Goal: Transaction & Acquisition: Purchase product/service

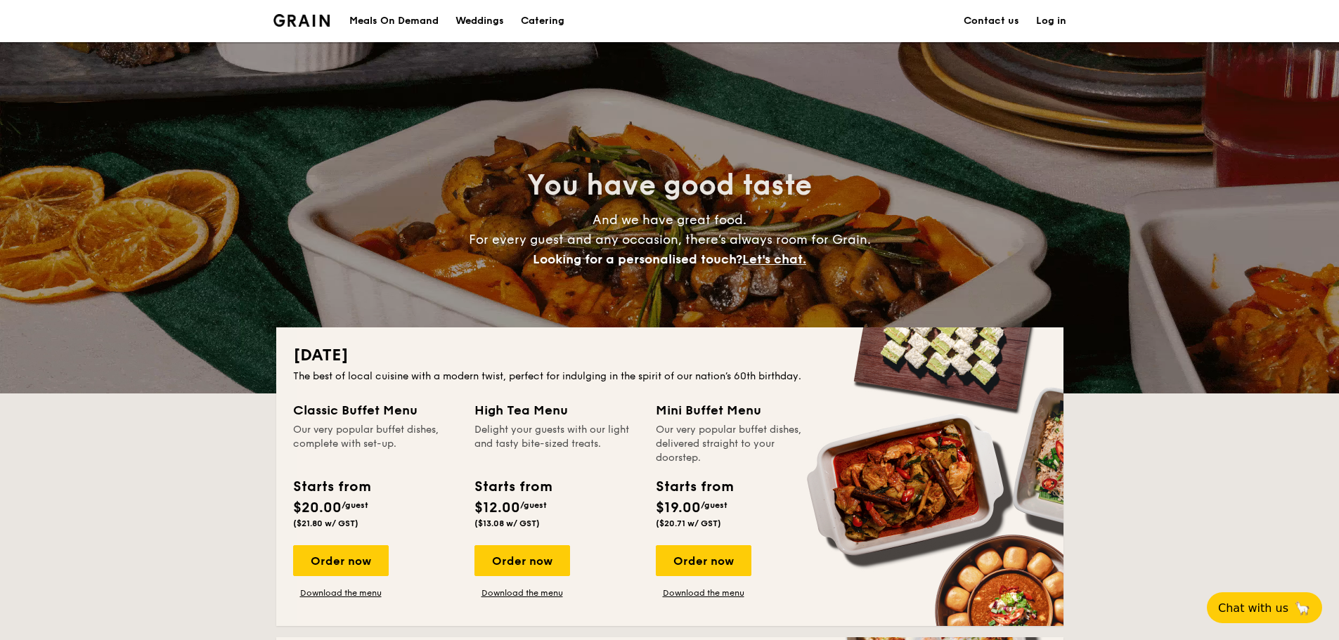
click at [361, 13] on div "Meals On Demand" at bounding box center [393, 21] width 89 height 42
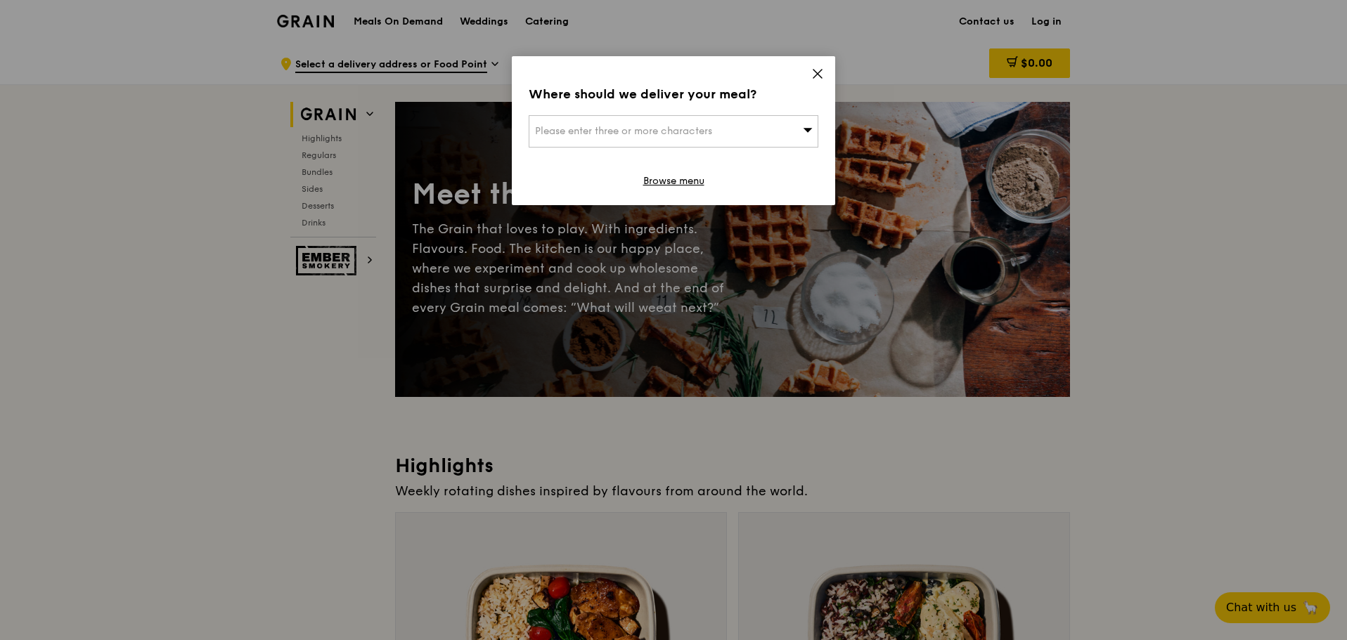
click at [664, 131] on span "Please enter three or more characters" at bounding box center [623, 131] width 177 height 12
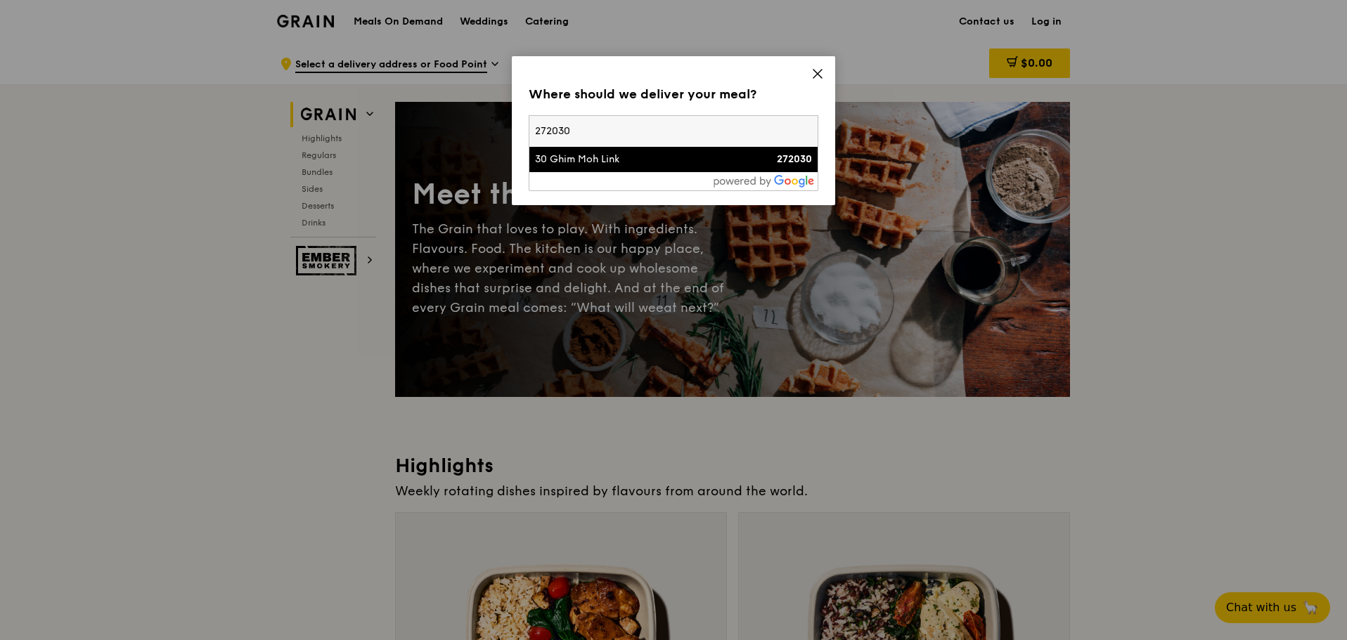
type input "272030"
click at [661, 172] on li "30 Ghim Moh Link 272030" at bounding box center [673, 159] width 288 height 25
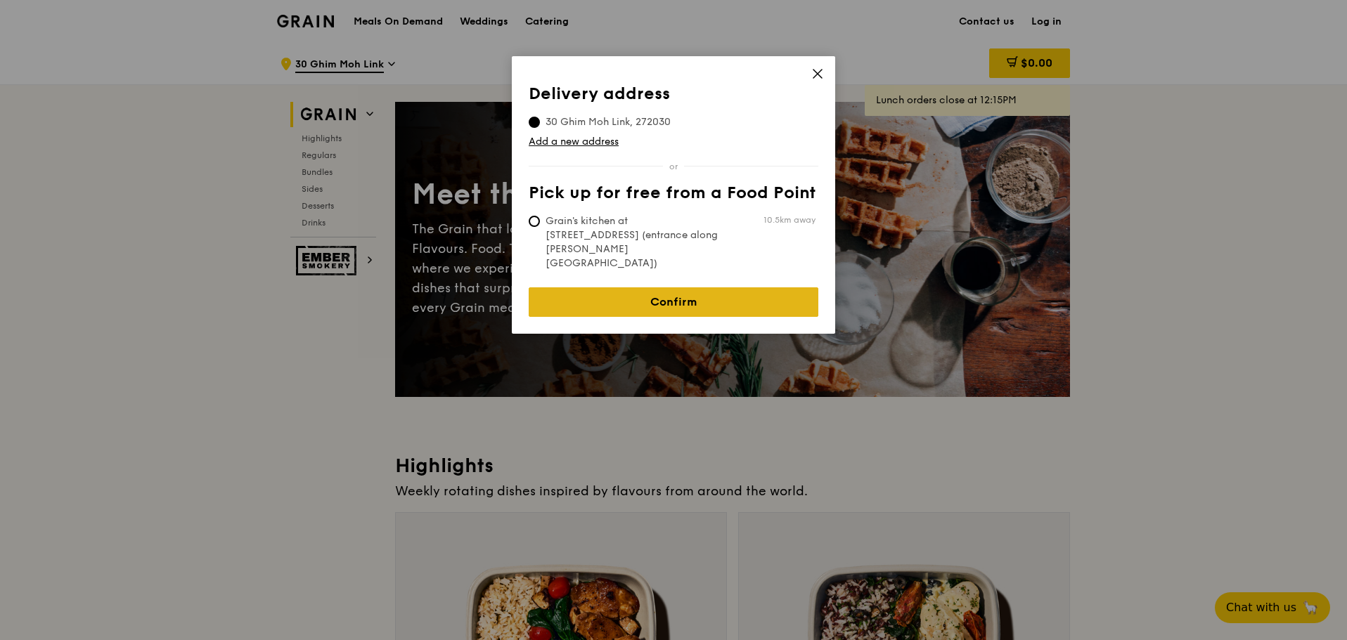
click at [701, 287] on link "Confirm" at bounding box center [674, 302] width 290 height 30
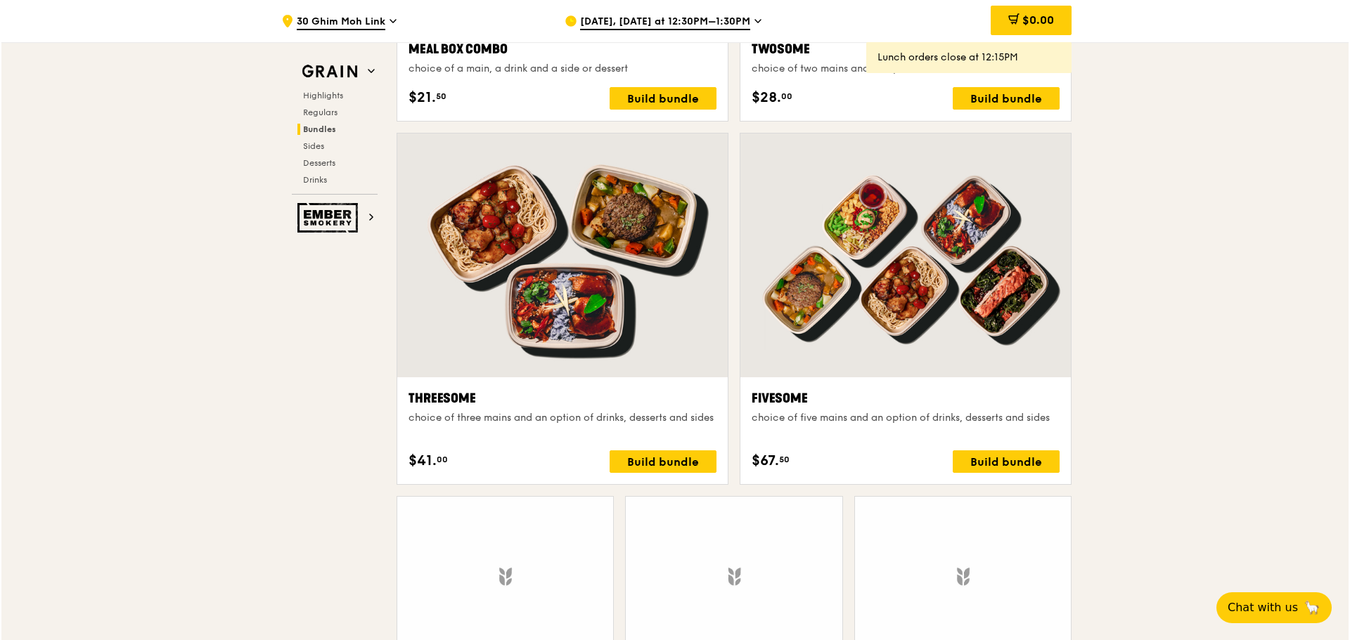
scroll to position [2390, 0]
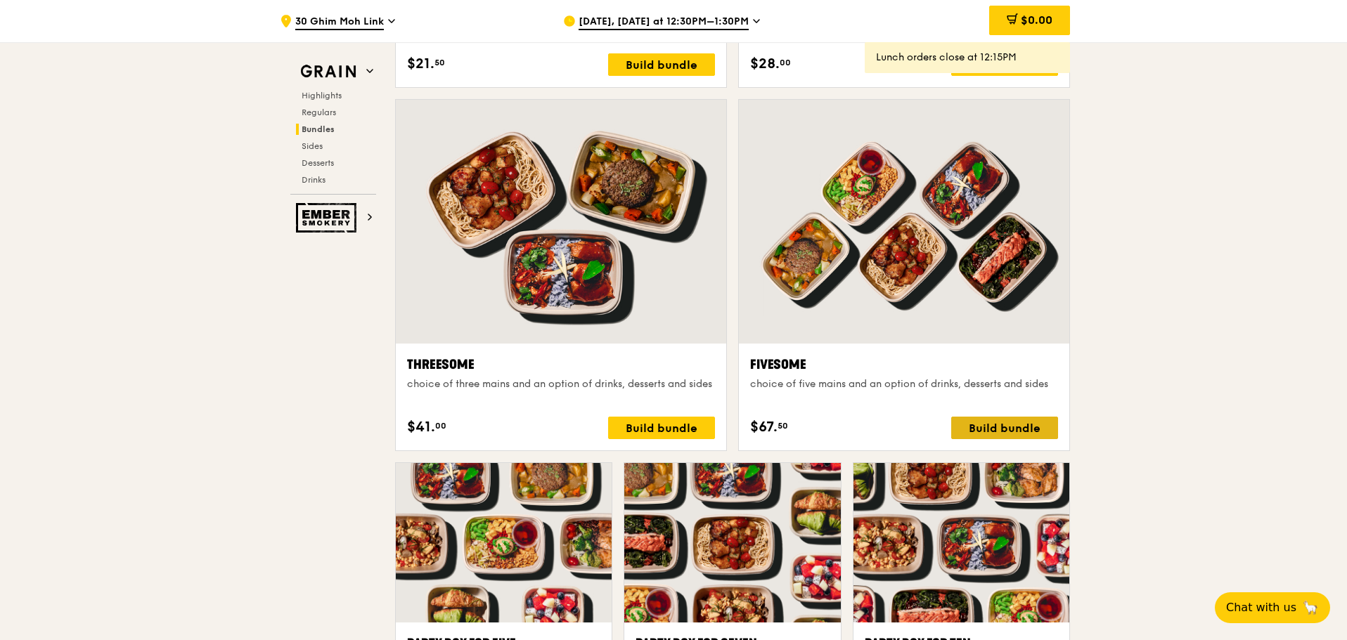
click at [1035, 427] on div "Build bundle" at bounding box center [1004, 428] width 107 height 22
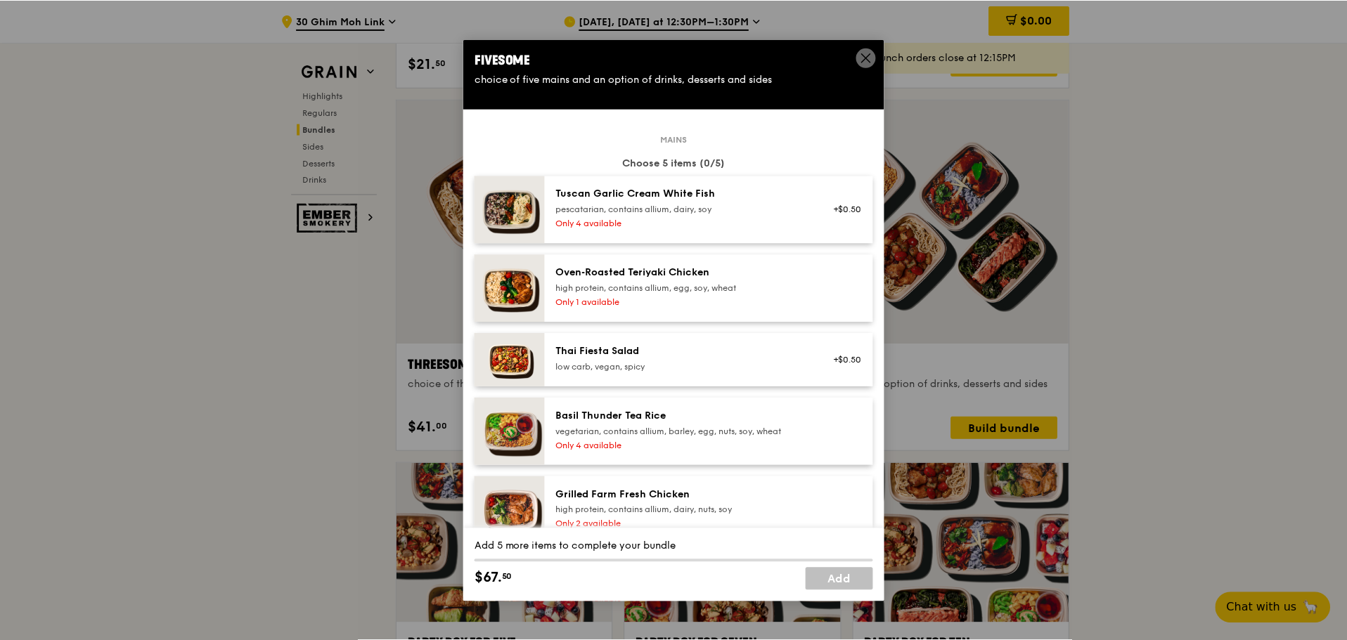
scroll to position [0, 0]
click at [868, 51] on icon at bounding box center [867, 57] width 13 height 13
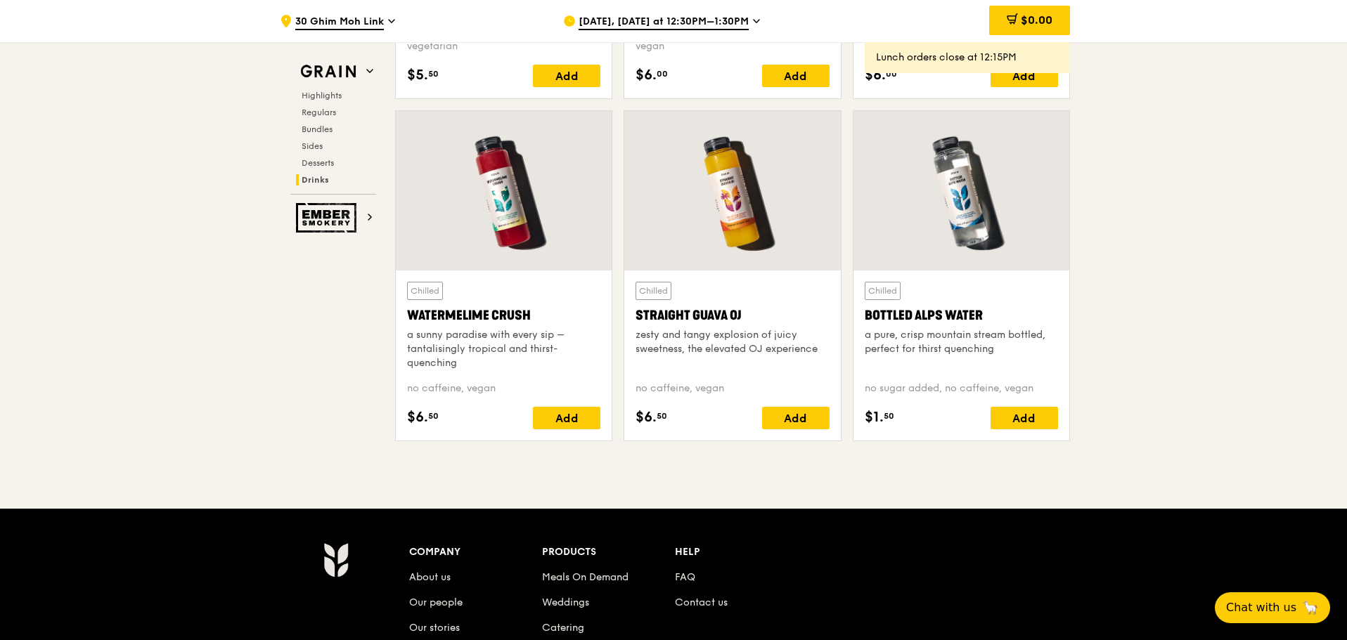
scroll to position [5553, 0]
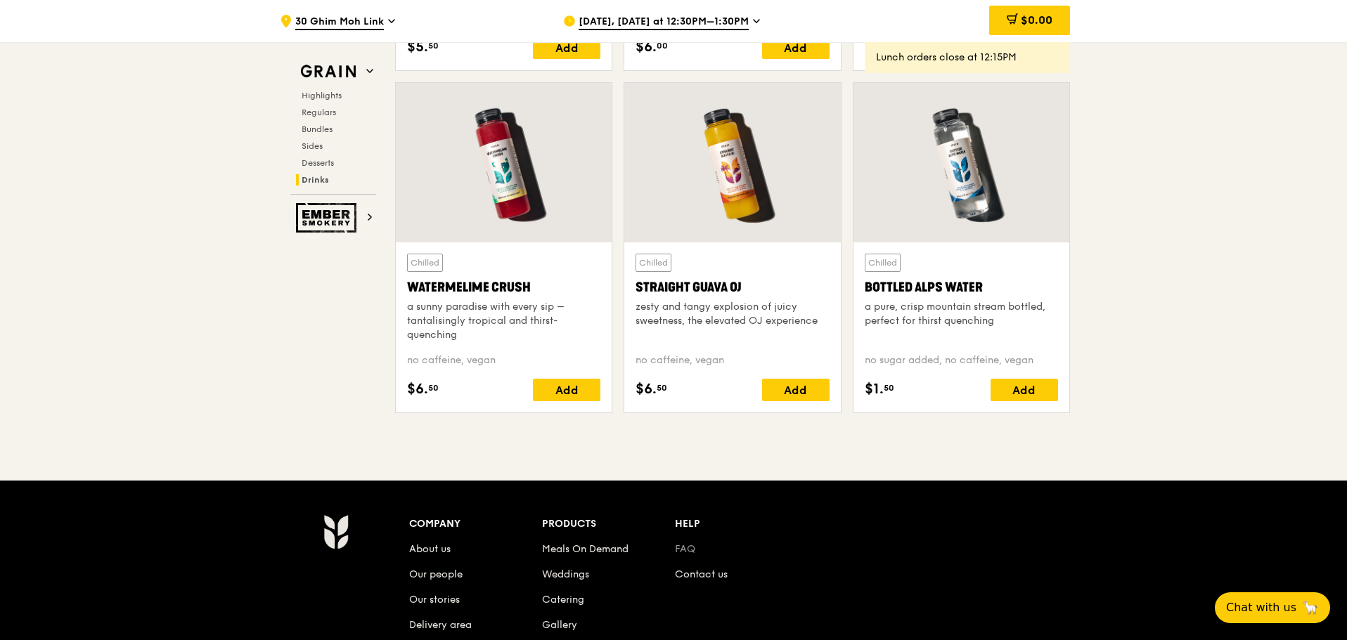
click at [692, 552] on link "FAQ" at bounding box center [685, 549] width 20 height 12
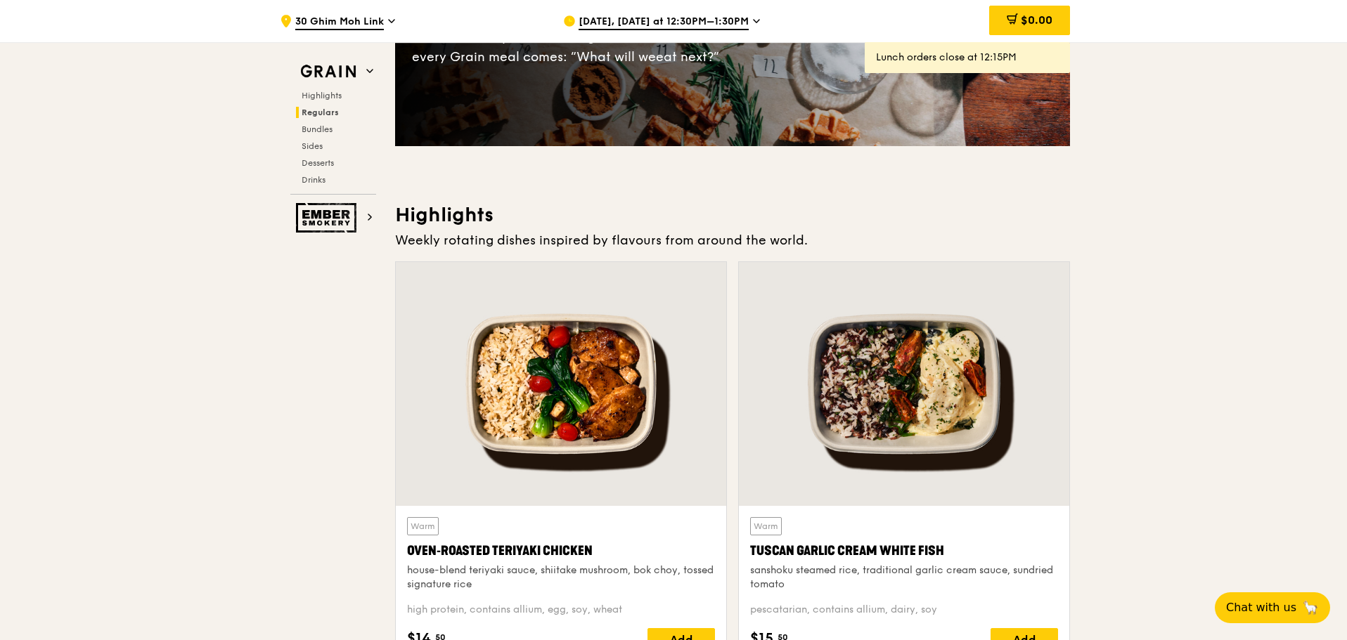
scroll to position [0, 0]
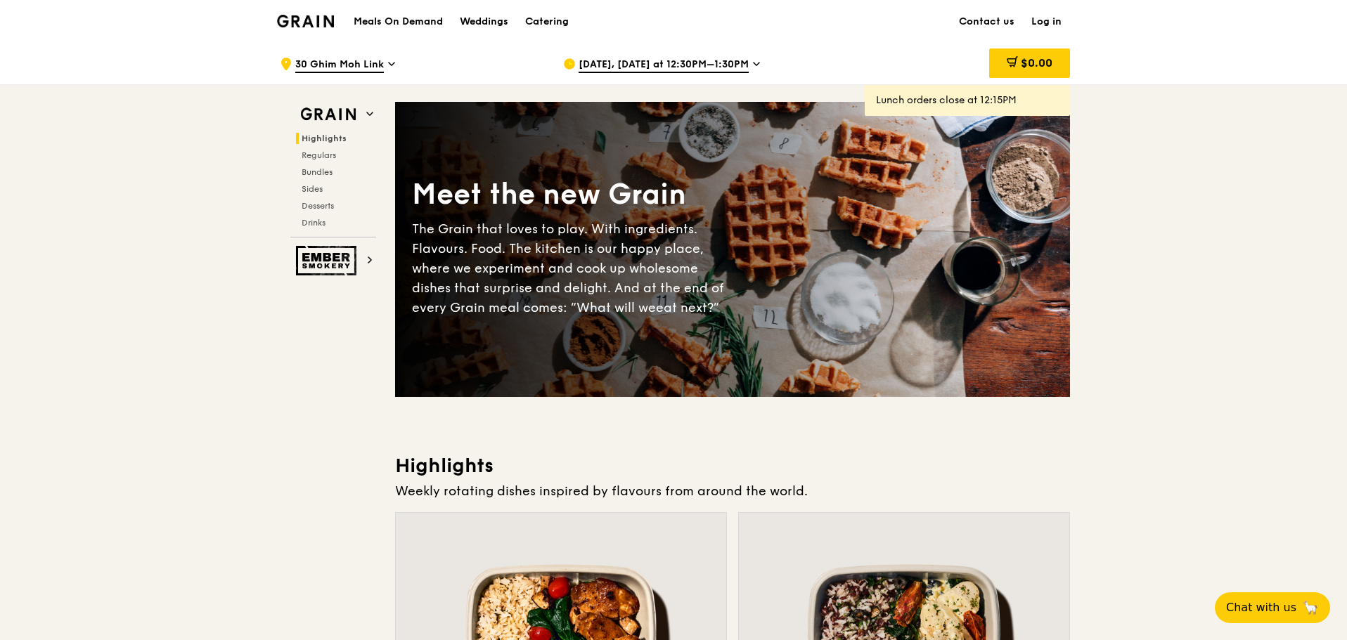
click at [296, 18] on img at bounding box center [305, 21] width 57 height 13
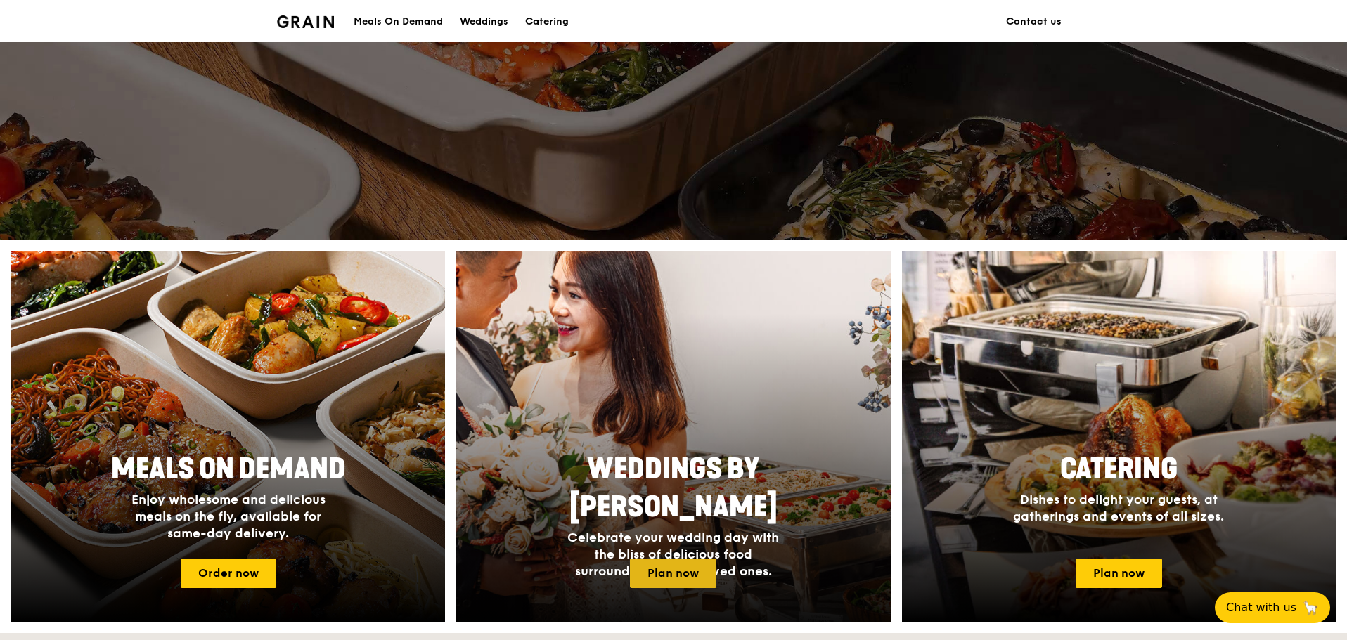
scroll to position [562, 0]
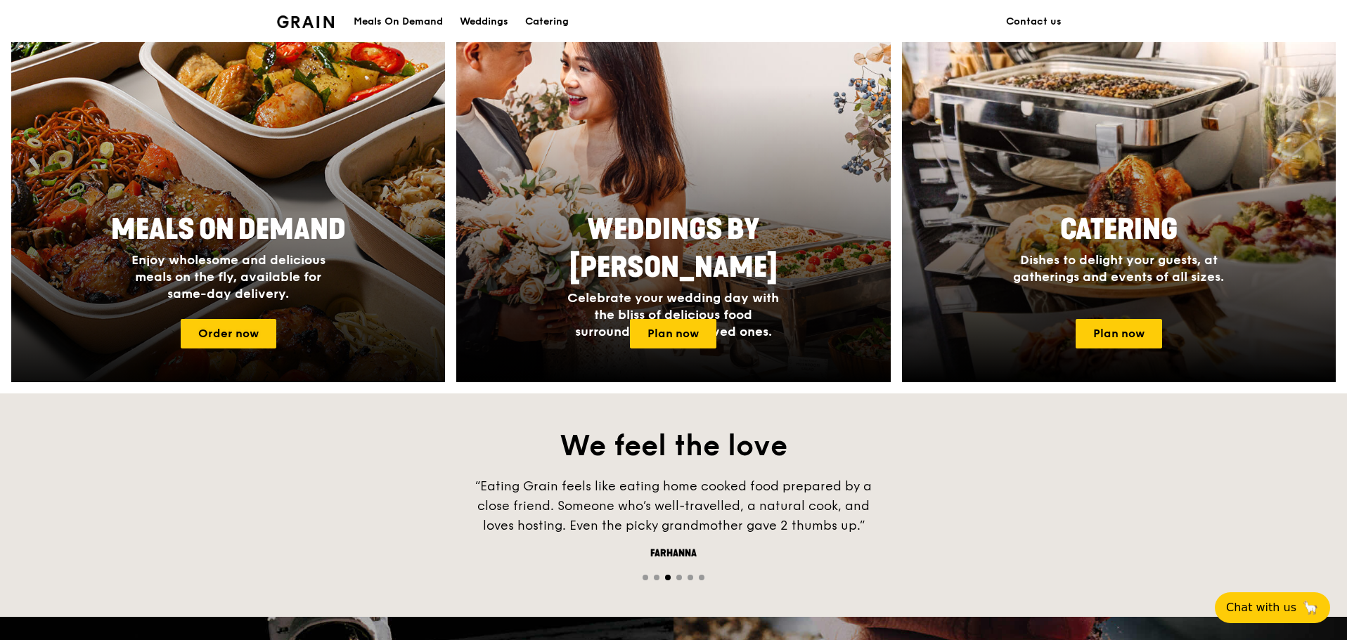
click at [275, 366] on div at bounding box center [227, 197] width 477 height 408
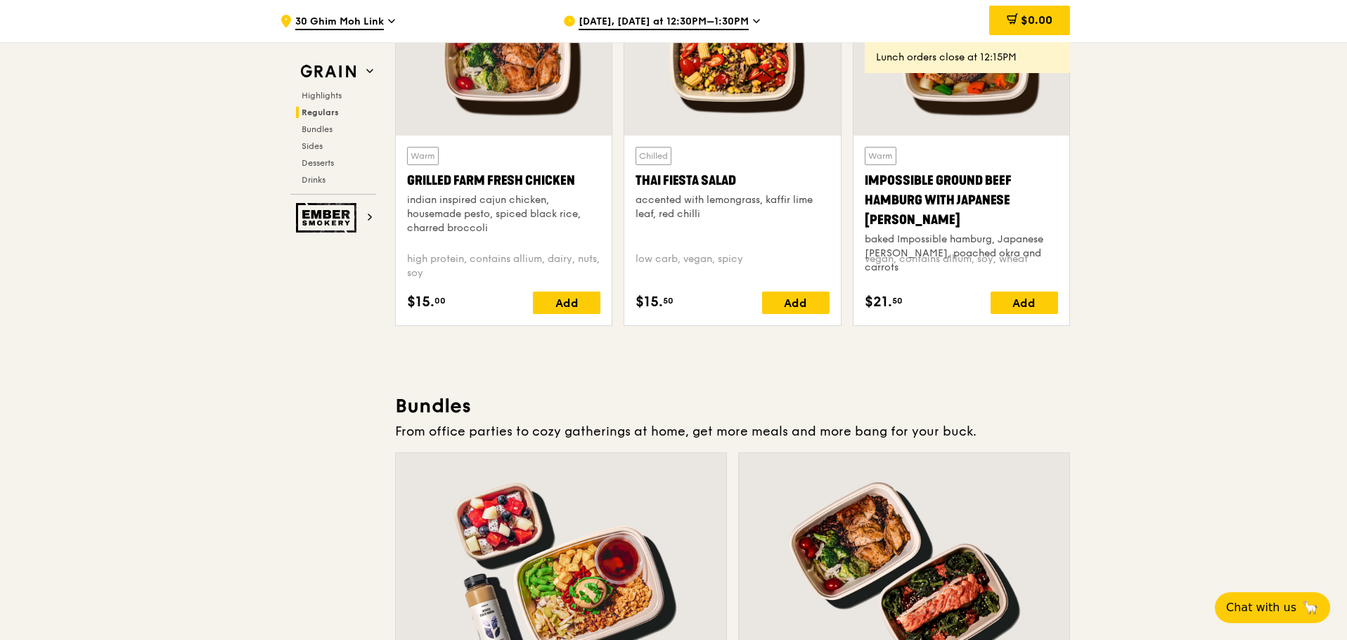
scroll to position [1195, 0]
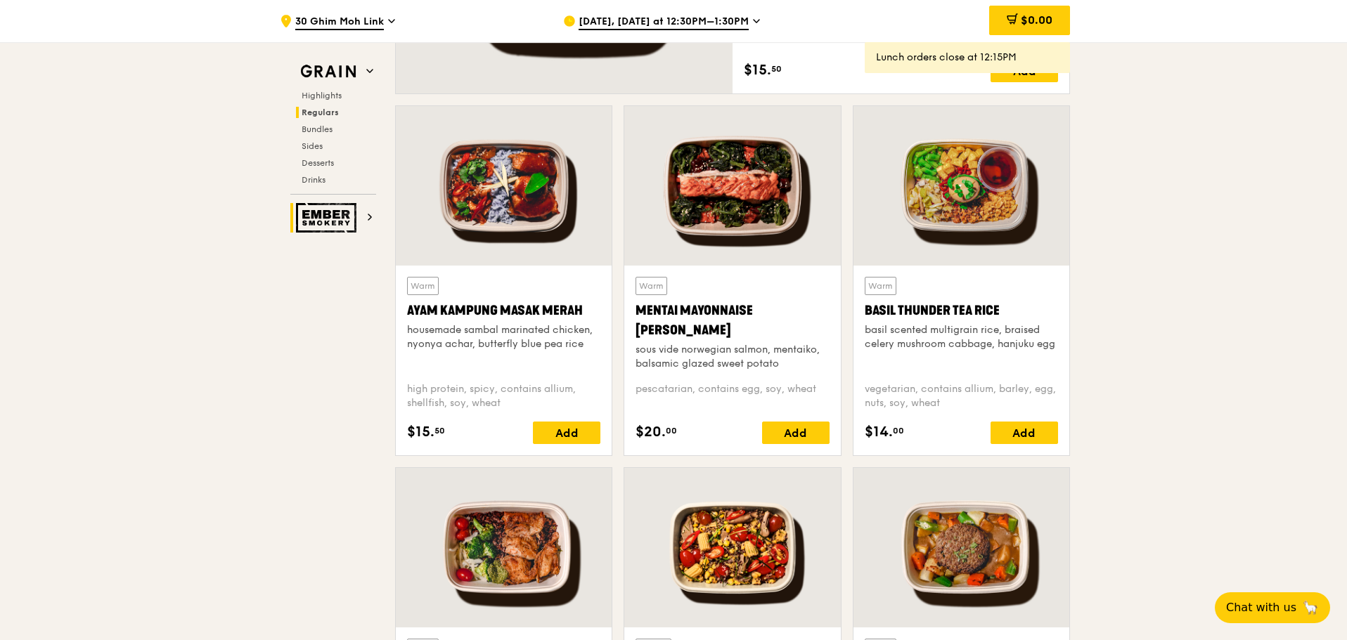
click at [364, 214] on h2 "Ember Smokery" at bounding box center [333, 218] width 86 height 30
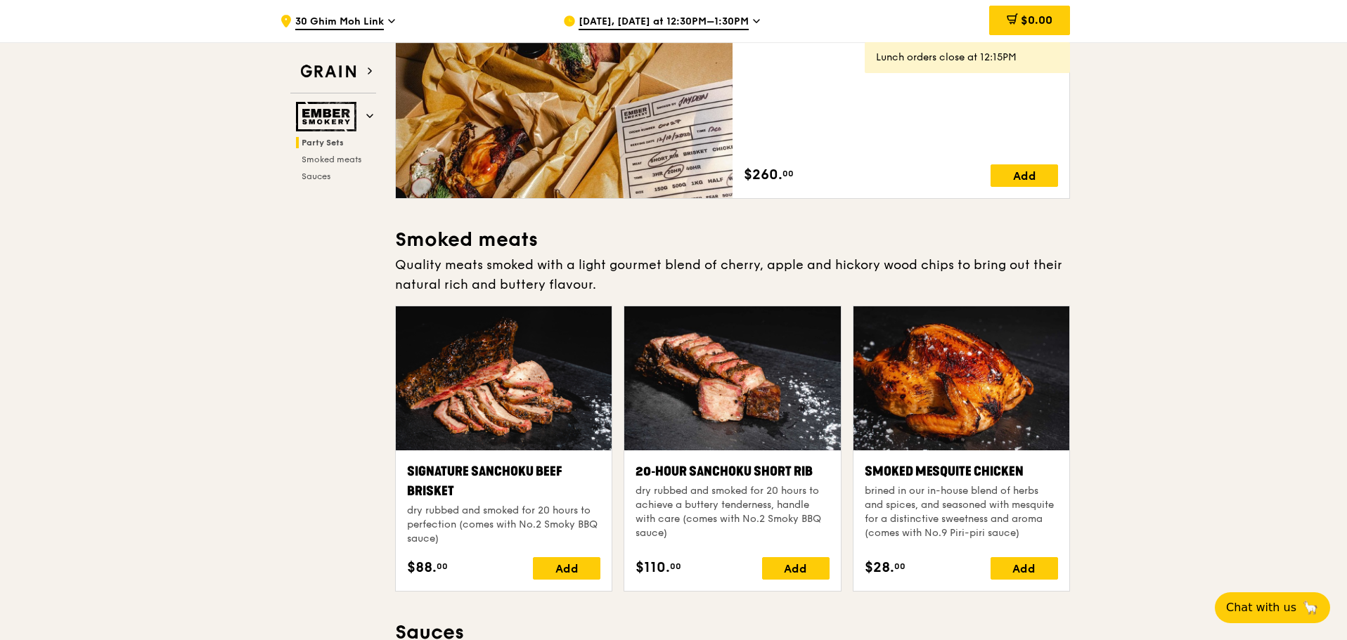
scroll to position [211, 0]
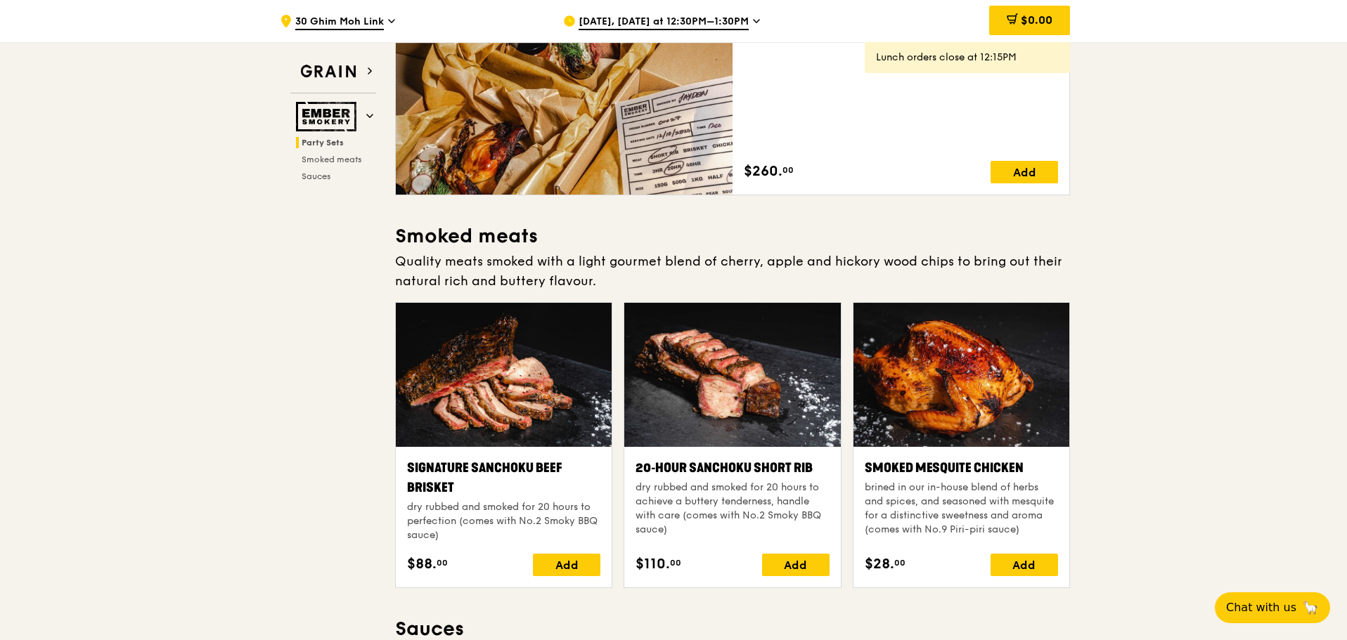
click at [532, 384] on div at bounding box center [504, 375] width 216 height 144
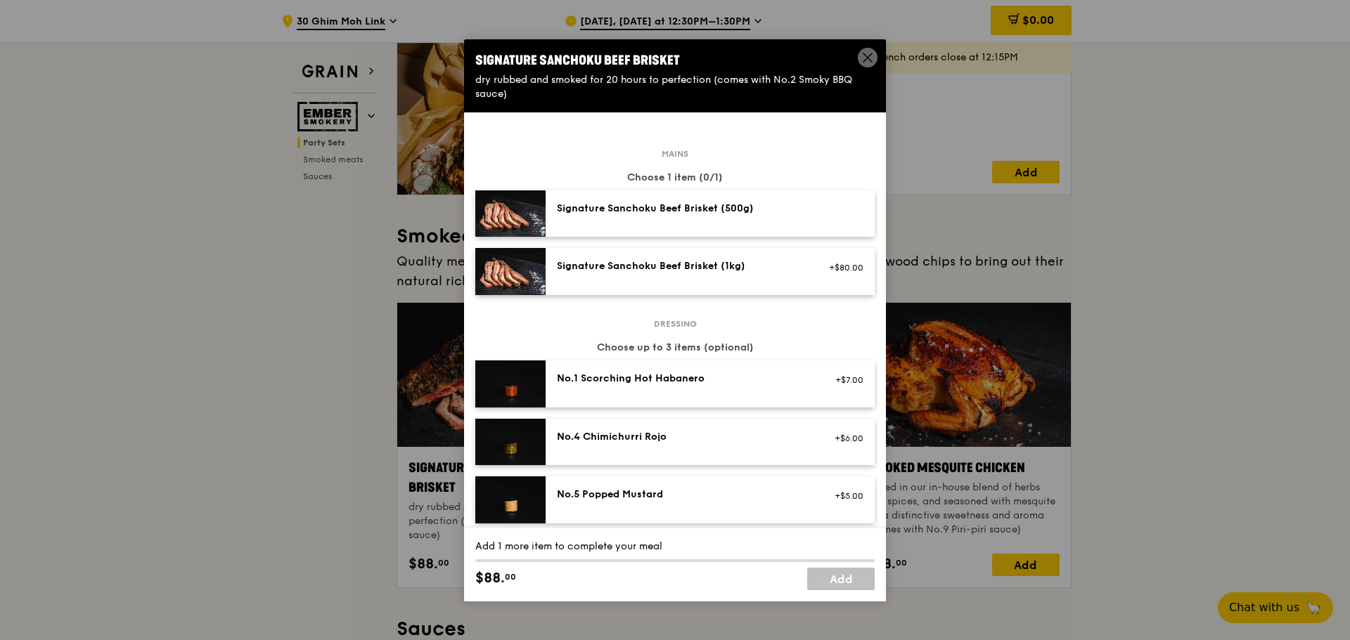
click at [872, 53] on icon at bounding box center [867, 57] width 8 height 8
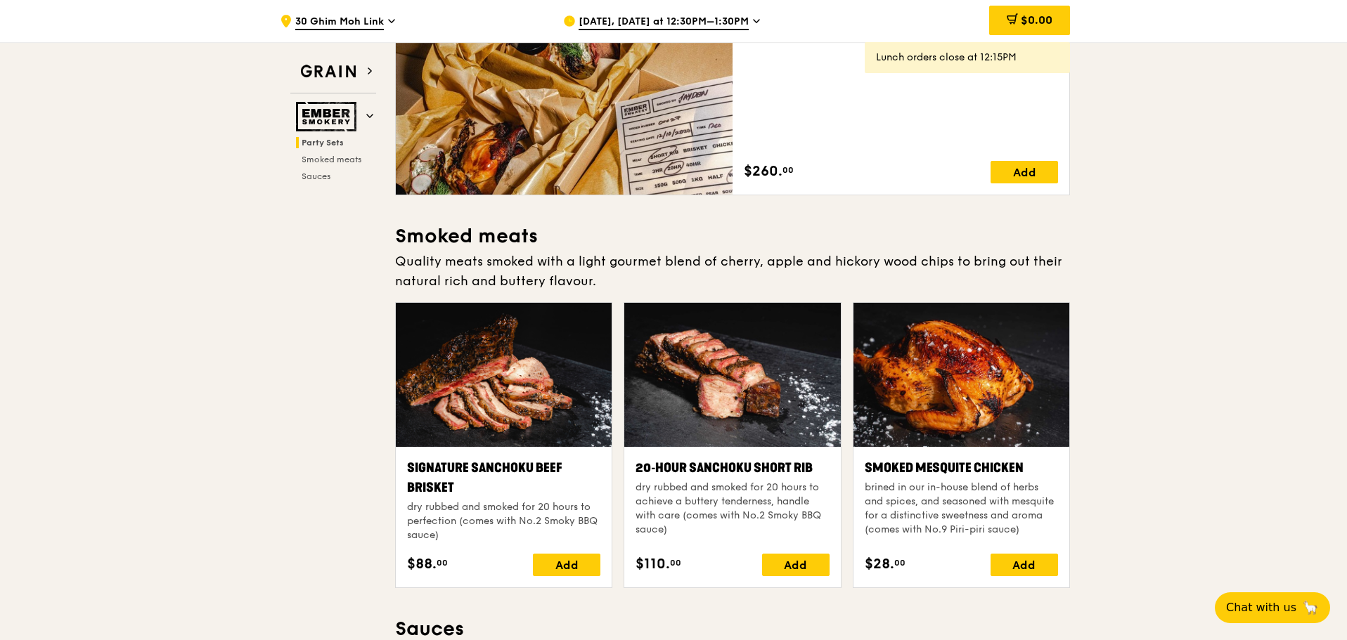
click at [545, 341] on div at bounding box center [504, 375] width 216 height 144
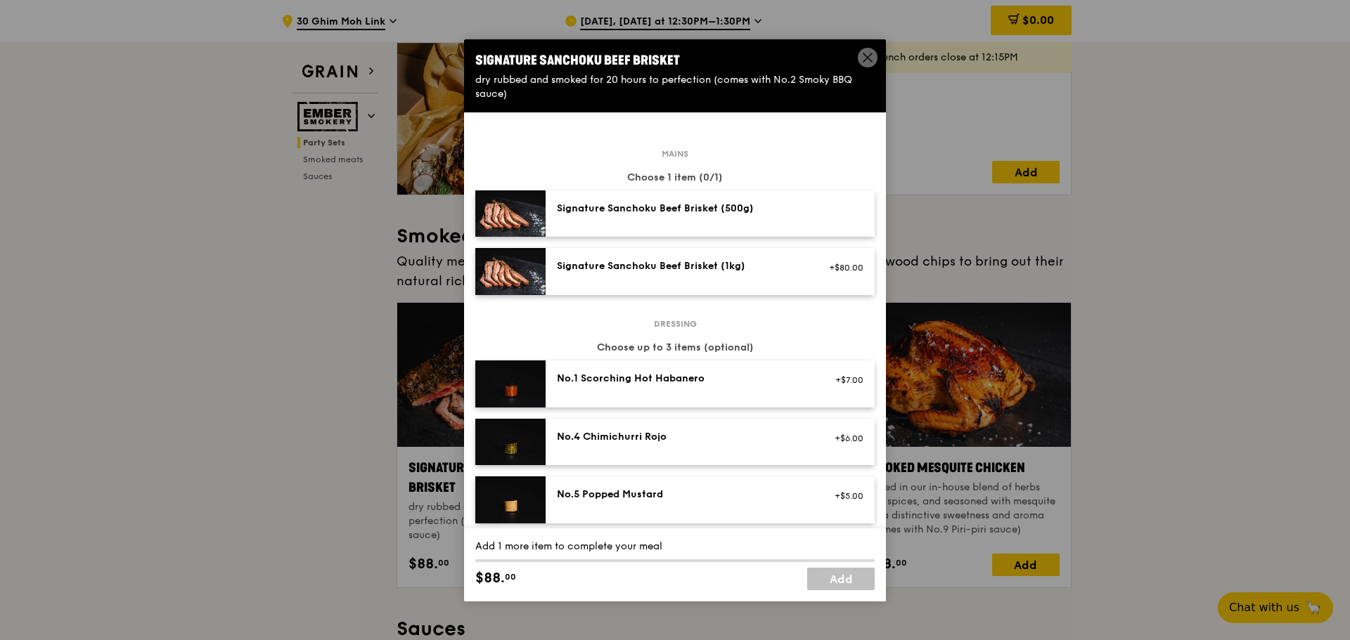
click at [862, 56] on icon at bounding box center [867, 57] width 13 height 13
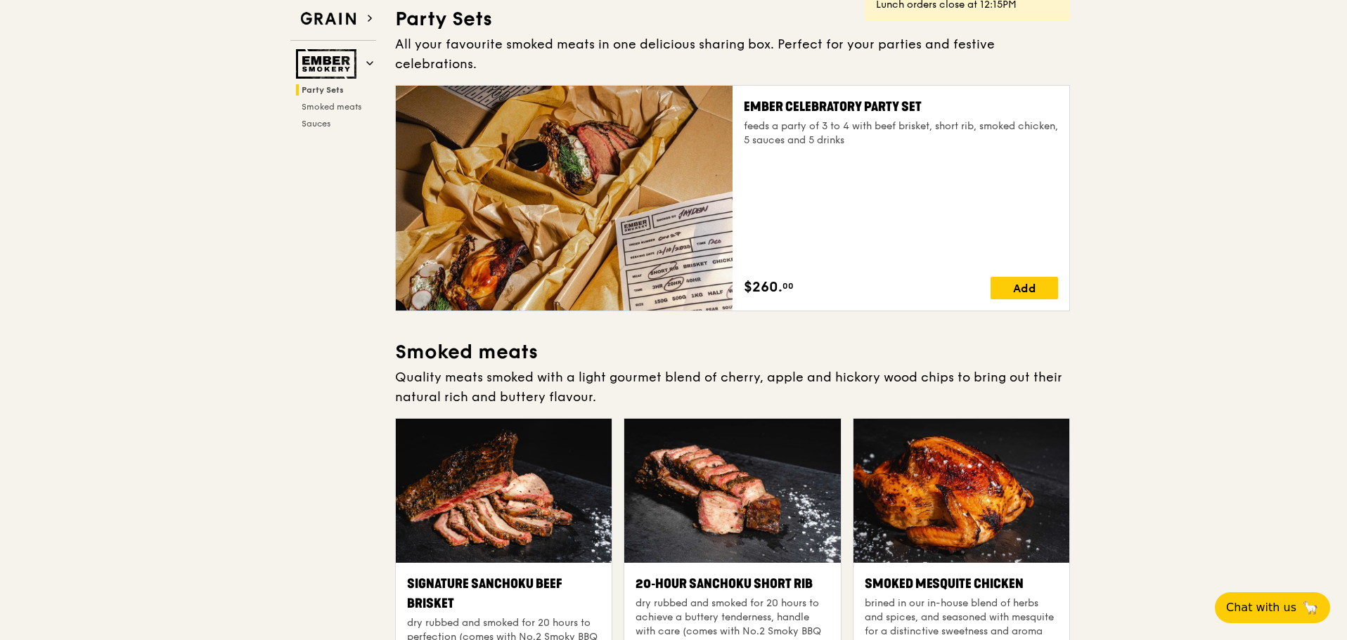
scroll to position [0, 0]
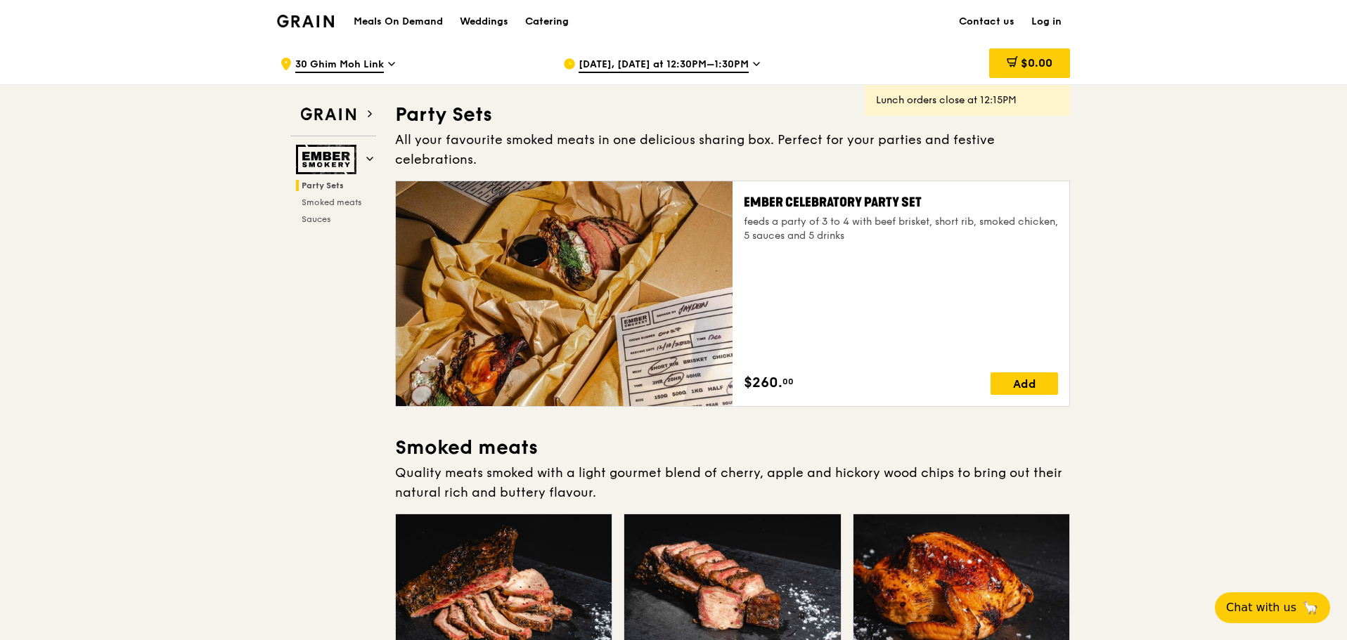
click at [555, 18] on div "Catering" at bounding box center [547, 22] width 44 height 42
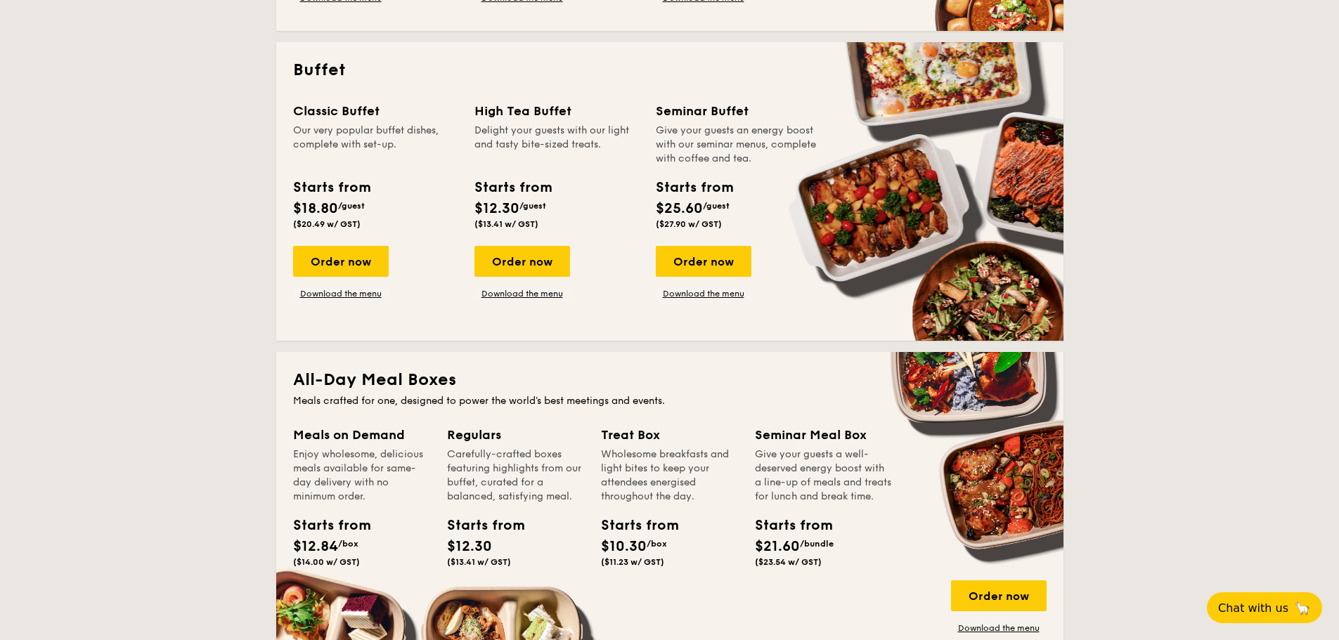
scroll to position [703, 0]
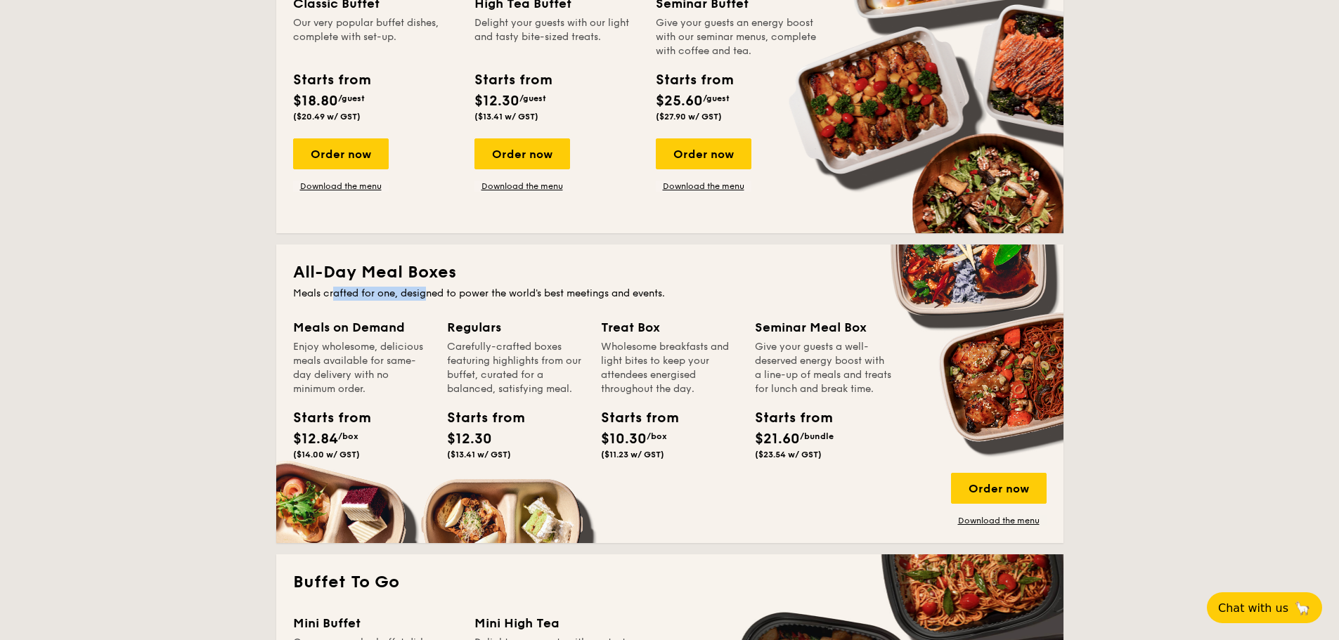
drag, startPoint x: 334, startPoint y: 295, endPoint x: 429, endPoint y: 290, distance: 95.0
click at [429, 290] on div "Meals crafted for one, designed to power the world's best meetings and events." at bounding box center [669, 294] width 753 height 14
click at [431, 302] on div "All-Day Meal Boxes Meals crafted for one, designed to power the world's best me…" at bounding box center [669, 394] width 787 height 299
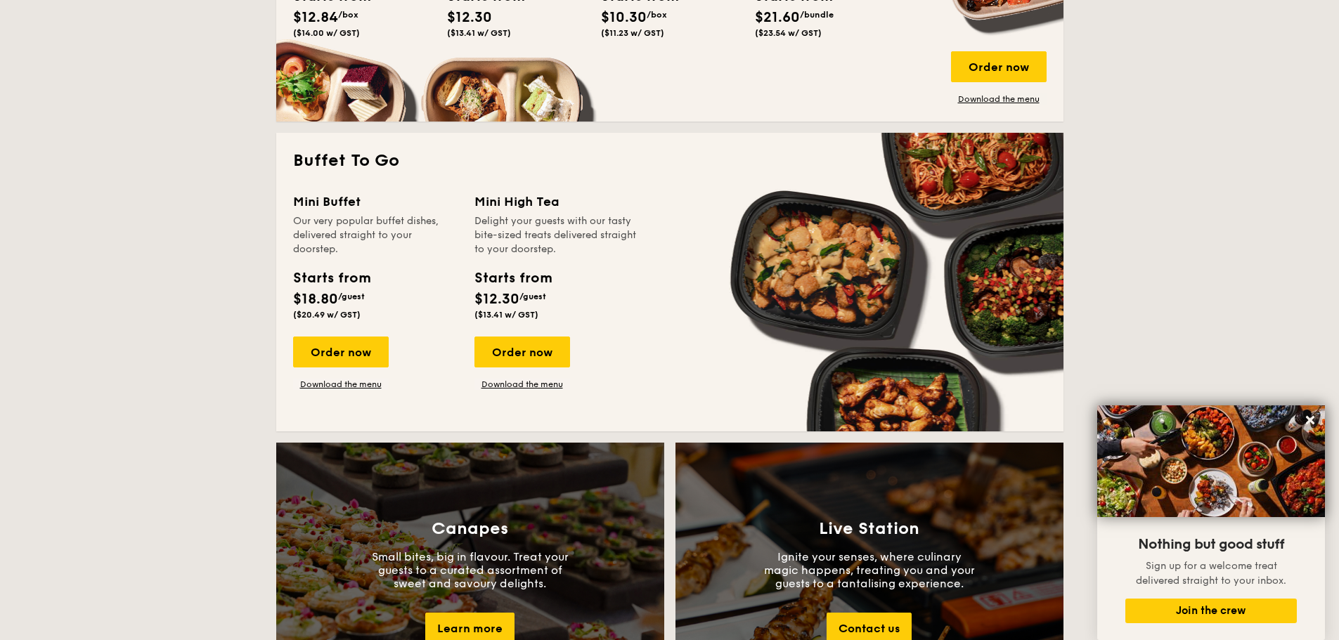
scroll to position [843, 0]
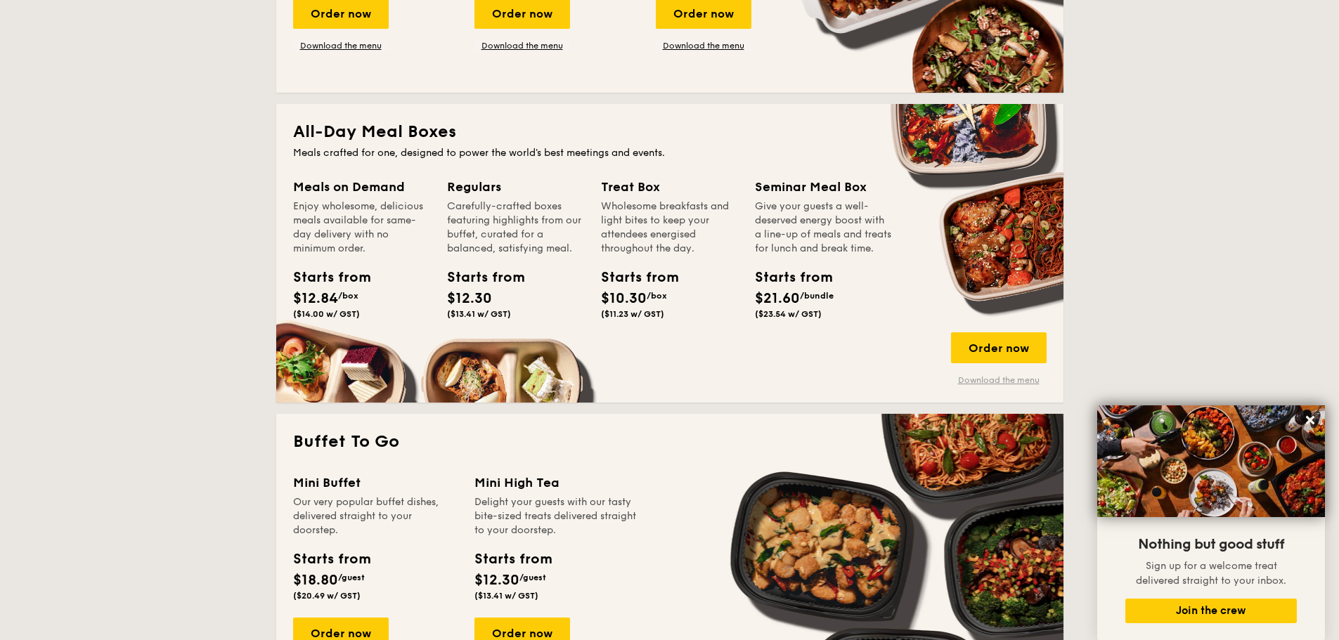
click at [1000, 382] on link "Download the menu" at bounding box center [999, 380] width 96 height 11
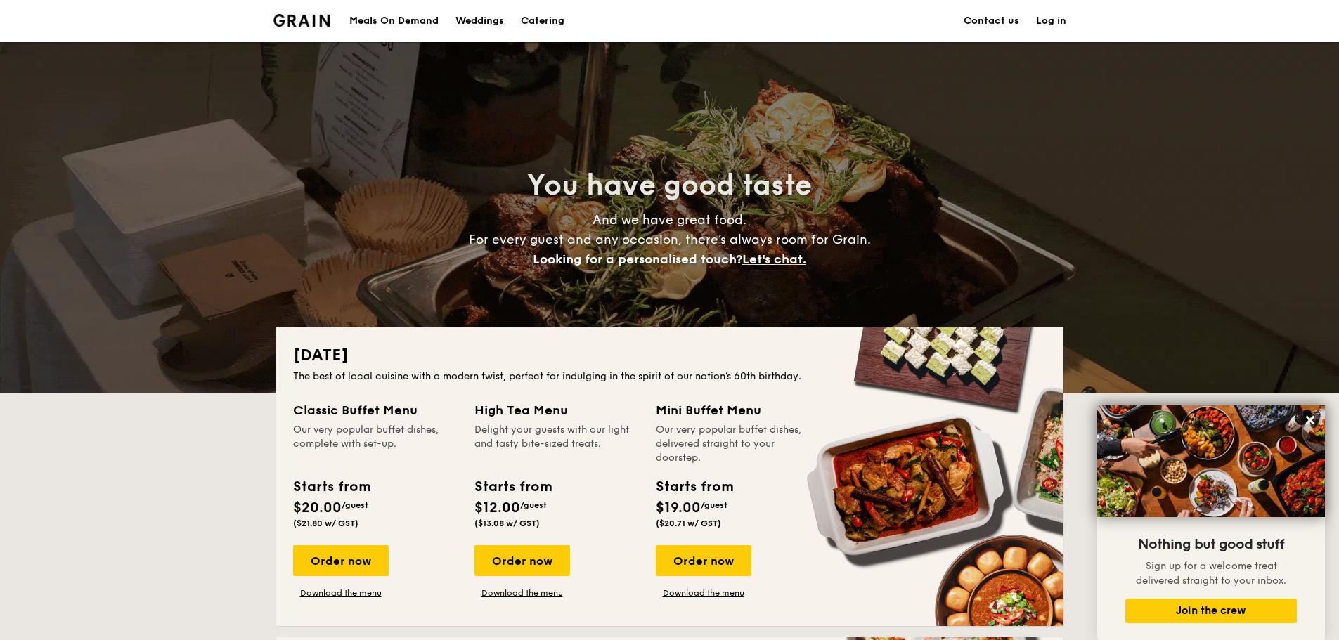
click at [415, 17] on div "Meals On Demand" at bounding box center [393, 21] width 89 height 42
